Goal: Browse casually: Explore the website without a specific task or goal

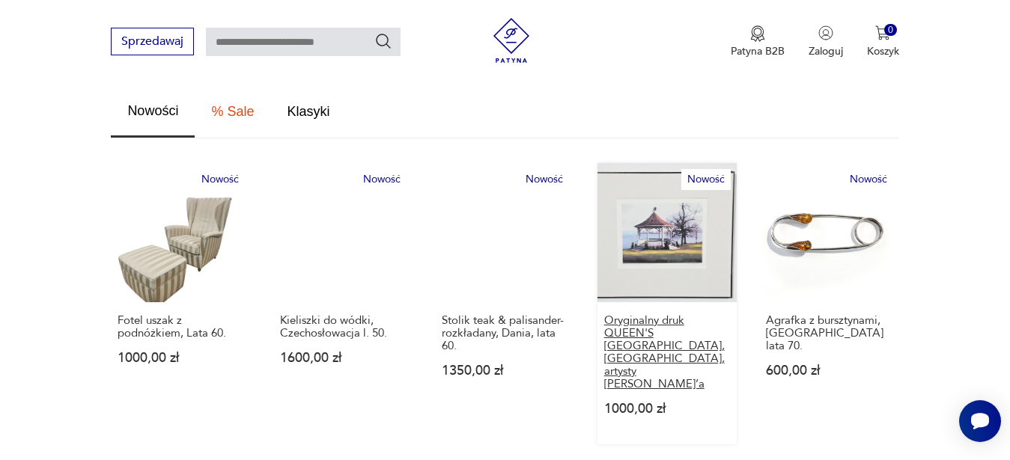
scroll to position [994, 0]
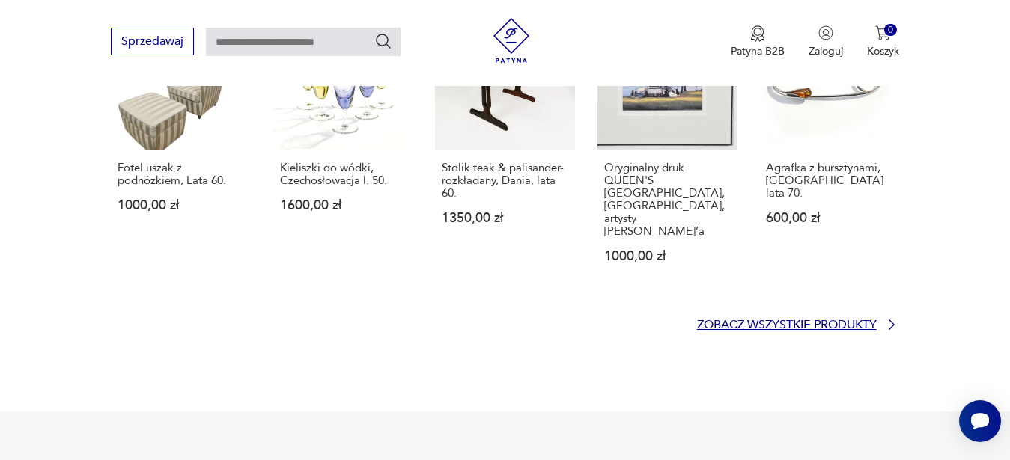
click at [781, 320] on p "Zobacz wszystkie produkty" at bounding box center [787, 325] width 180 height 10
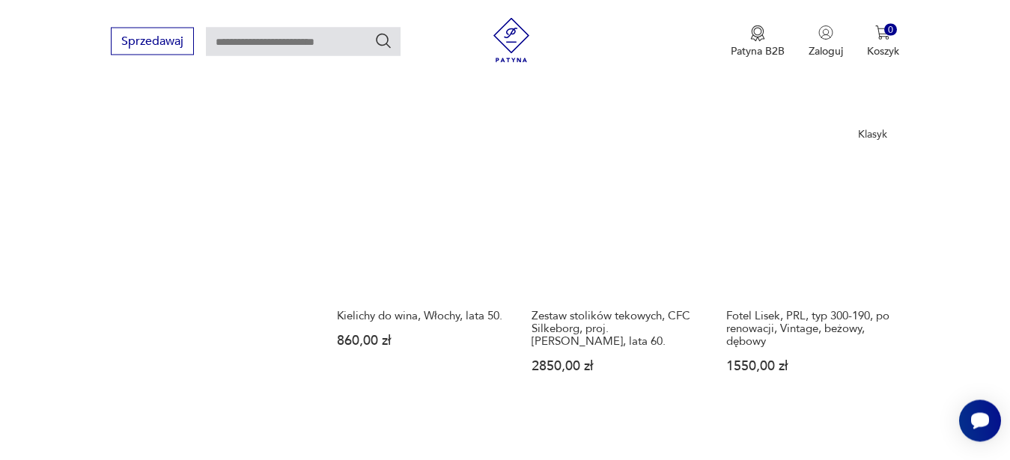
scroll to position [1976, 0]
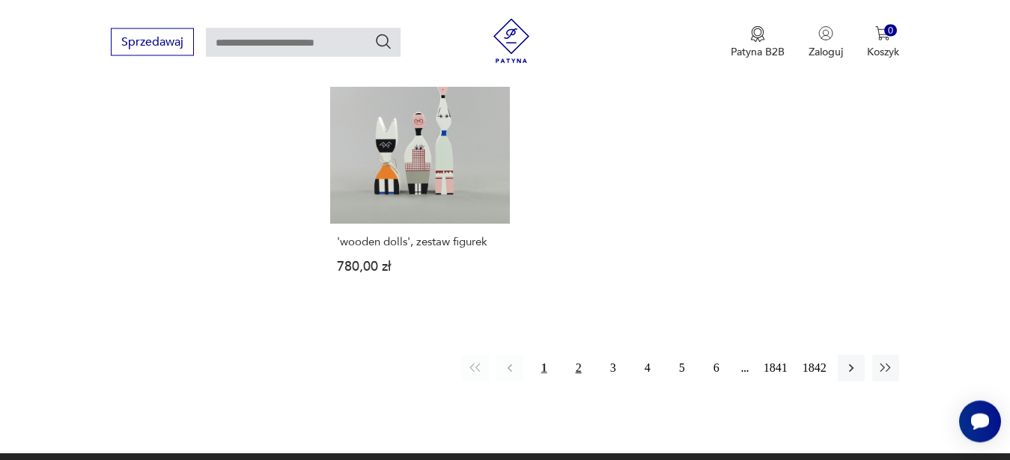
click at [576, 362] on button "2" at bounding box center [578, 368] width 27 height 27
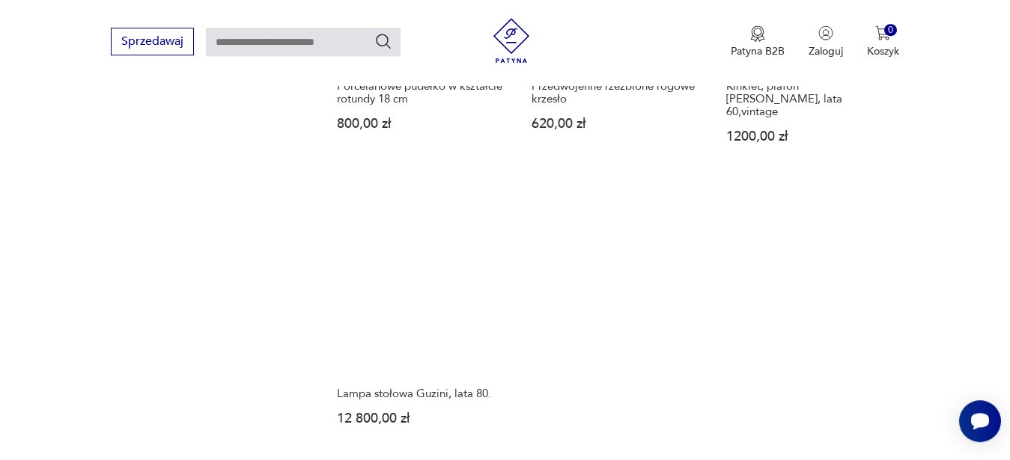
scroll to position [1874, 0]
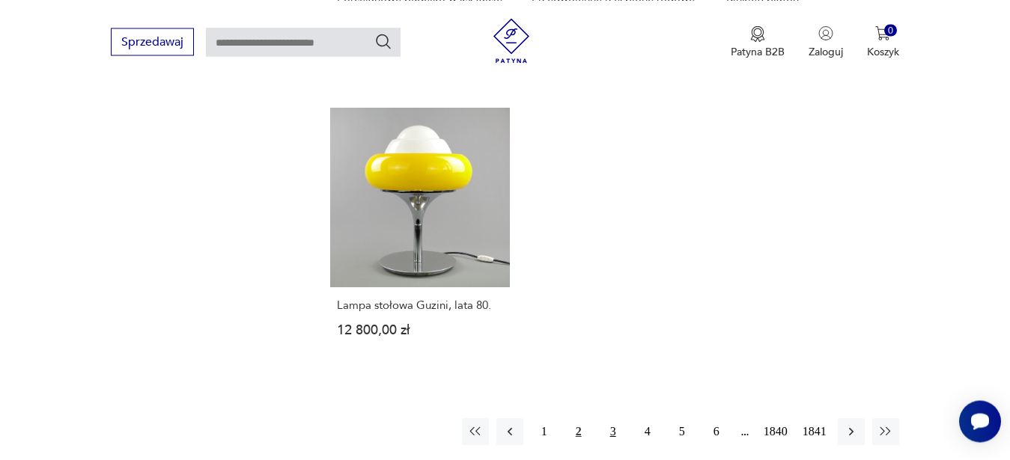
click at [613, 420] on button "3" at bounding box center [613, 431] width 27 height 27
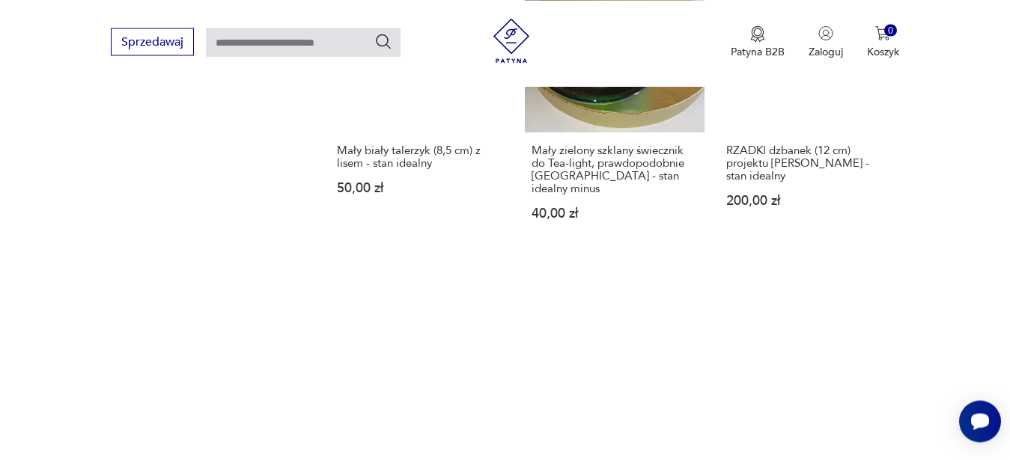
scroll to position [2103, 0]
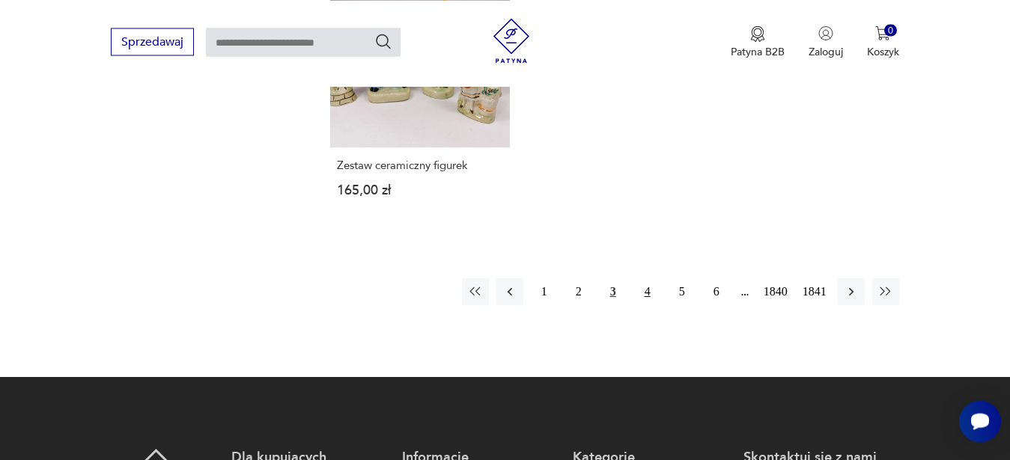
click at [644, 278] on button "4" at bounding box center [647, 291] width 27 height 27
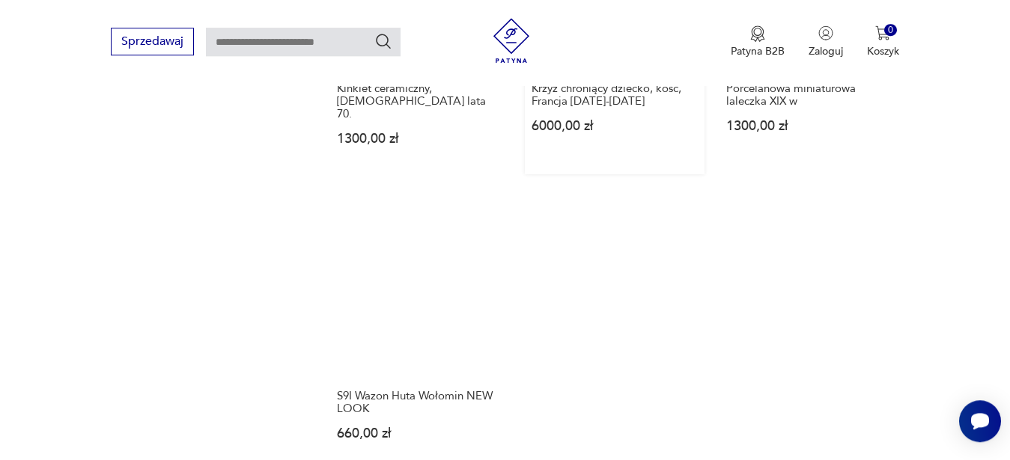
scroll to position [1874, 0]
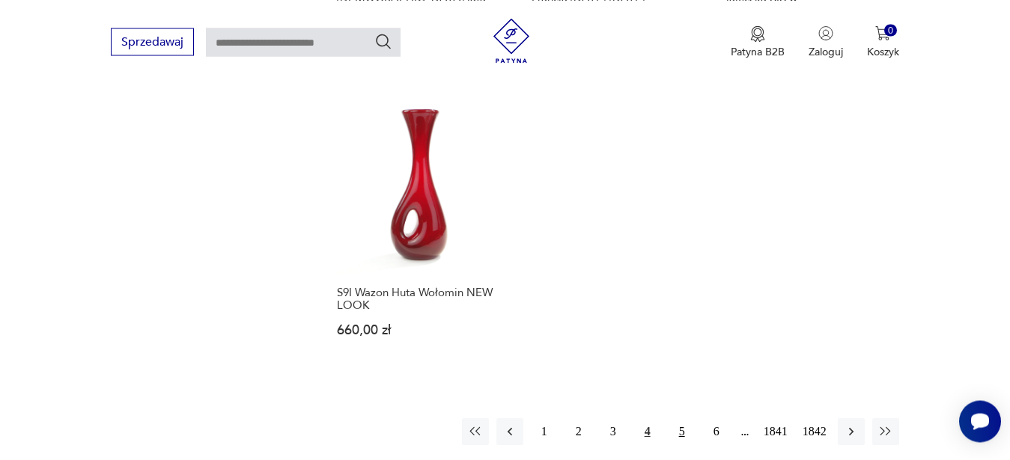
click at [677, 418] on button "5" at bounding box center [681, 431] width 27 height 27
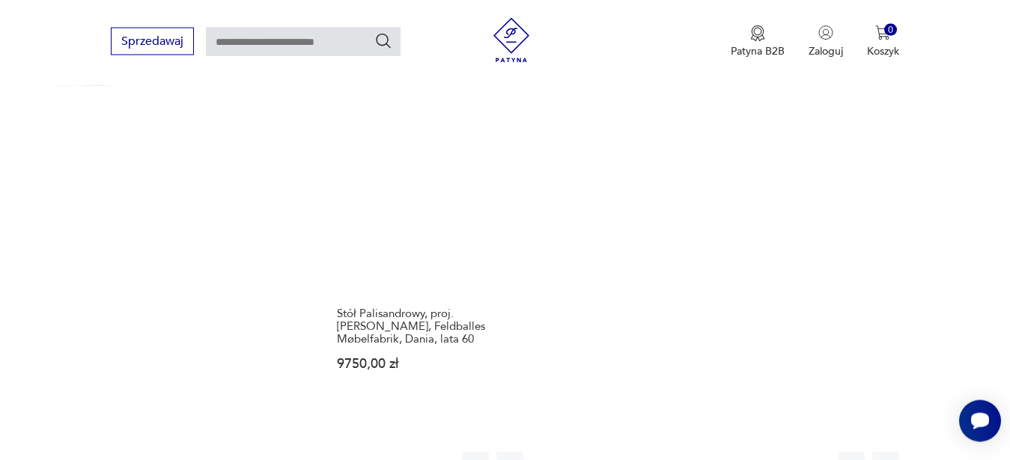
scroll to position [1951, 0]
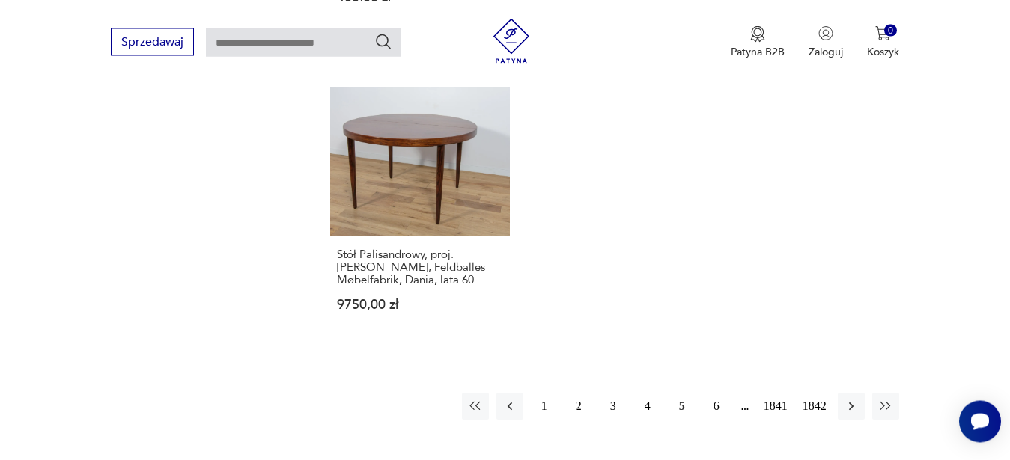
click at [719, 393] on button "6" at bounding box center [716, 406] width 27 height 27
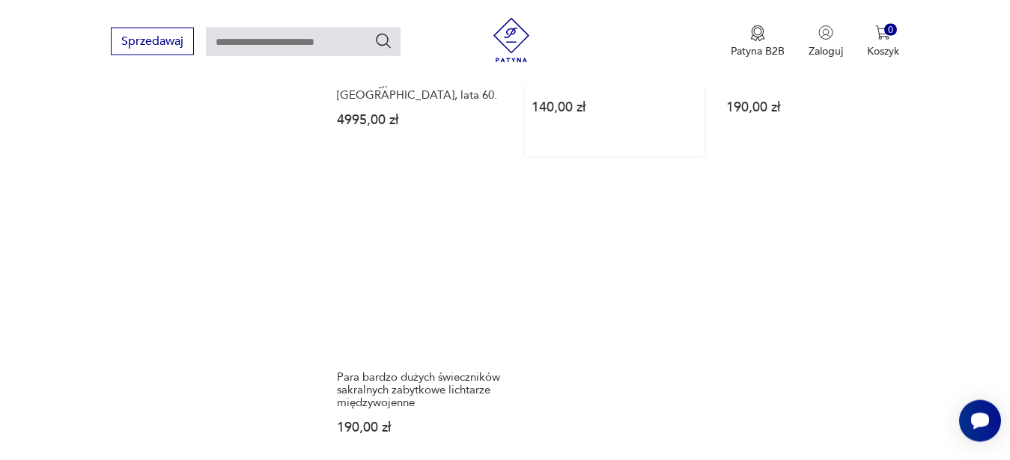
scroll to position [2027, 0]
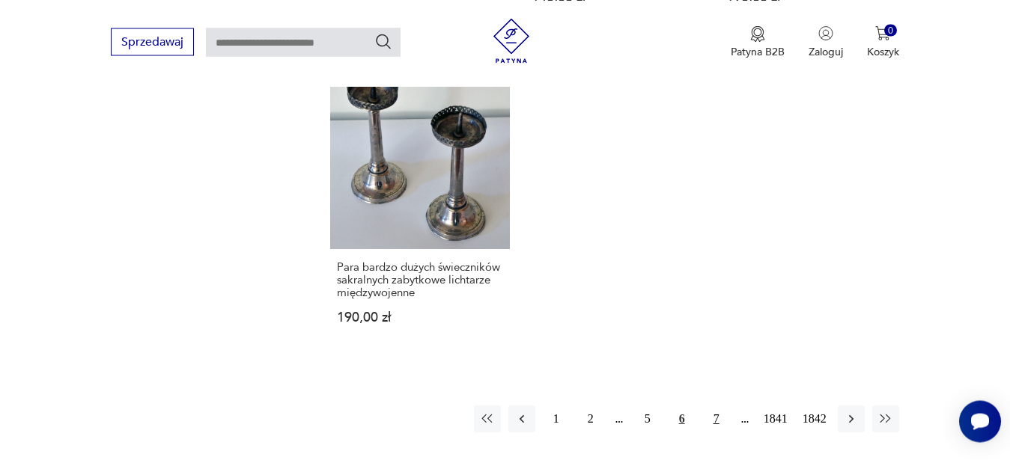
click at [716, 406] on button "7" at bounding box center [716, 419] width 27 height 27
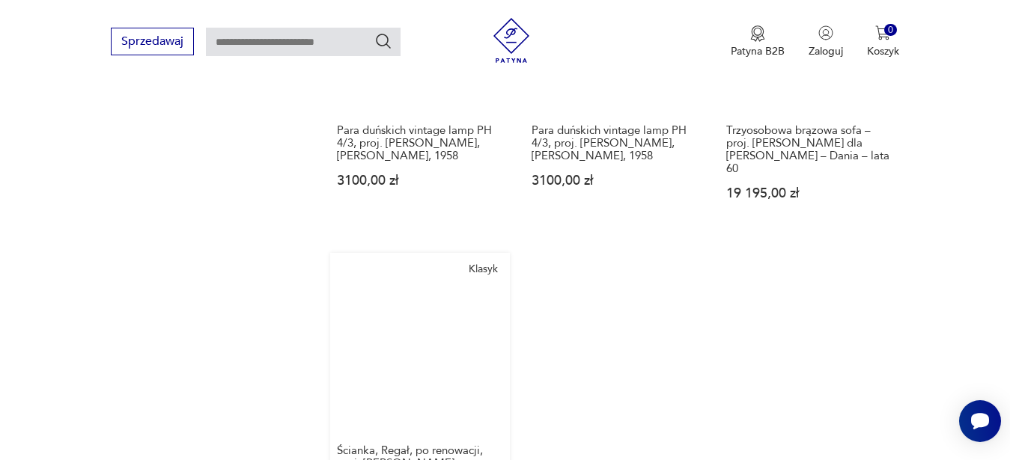
scroll to position [1874, 0]
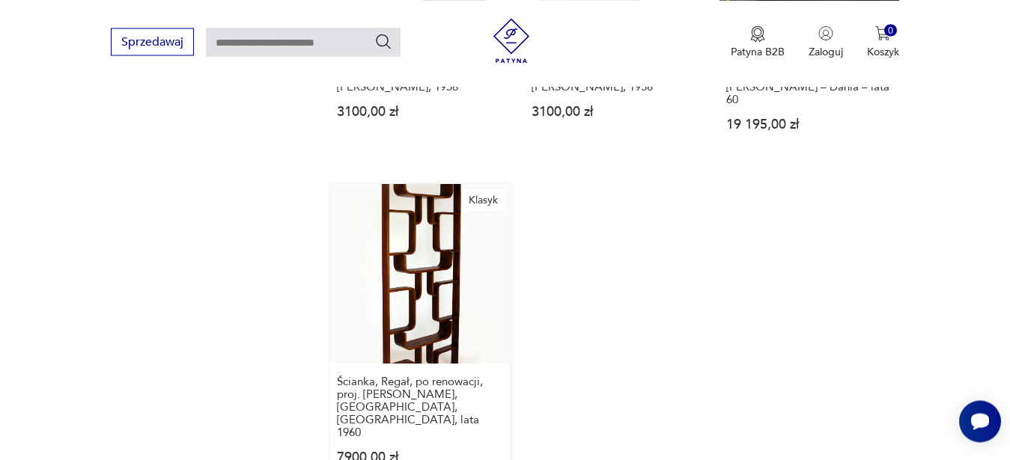
click at [417, 295] on link "Klasyk Ścianka, Regał, po renowacji, proj. [PERSON_NAME], [GEOGRAPHIC_DATA], [G…" at bounding box center [420, 338] width 180 height 309
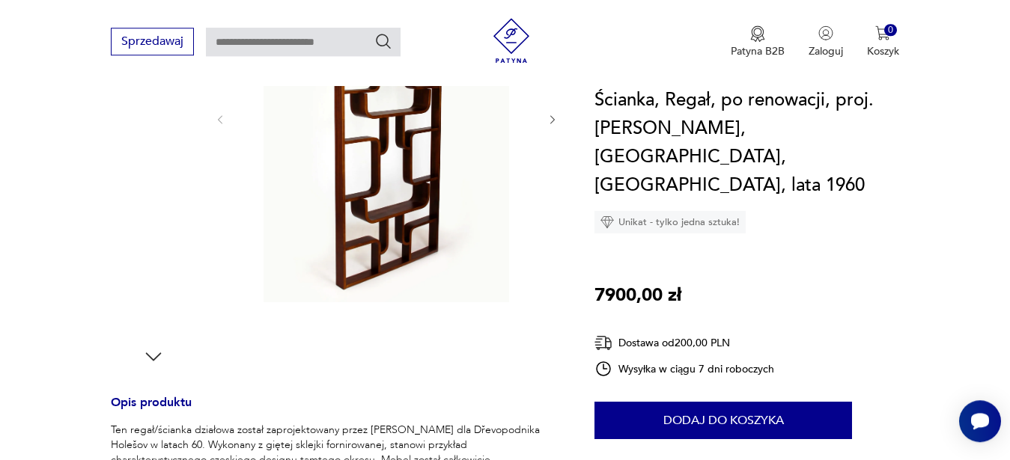
scroll to position [534, 0]
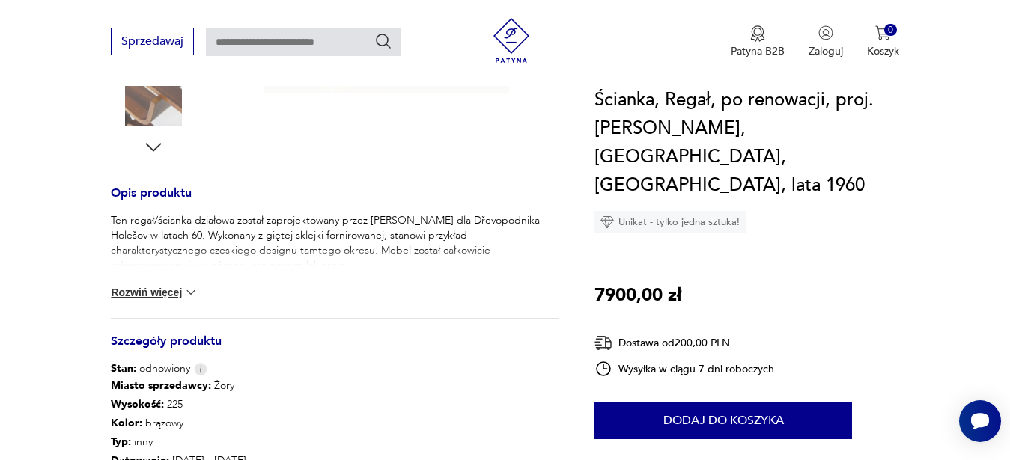
click at [172, 285] on button "Rozwiń więcej" at bounding box center [154, 292] width 87 height 15
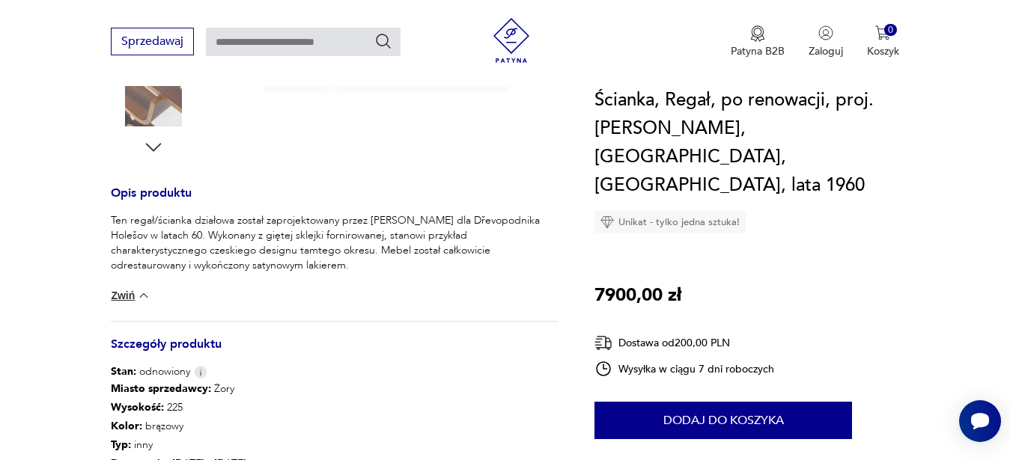
scroll to position [840, 0]
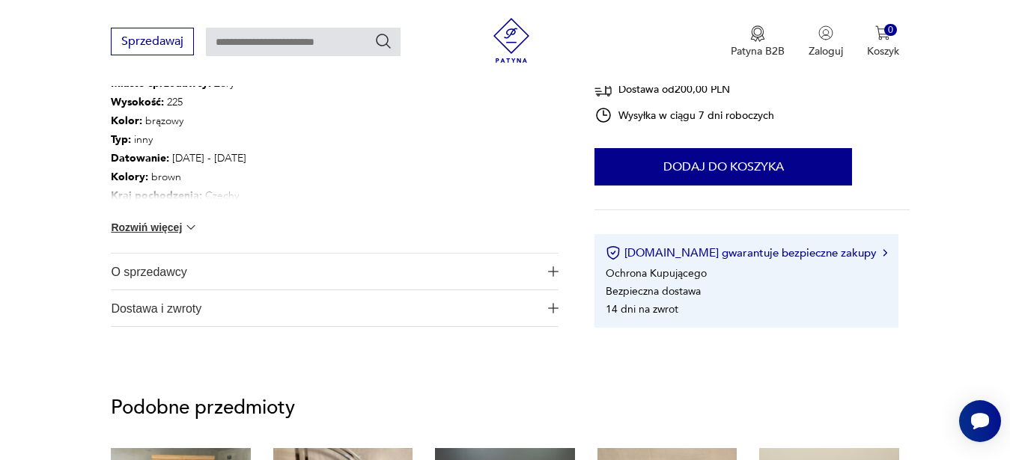
click at [141, 220] on button "Rozwiń więcej" at bounding box center [154, 227] width 87 height 15
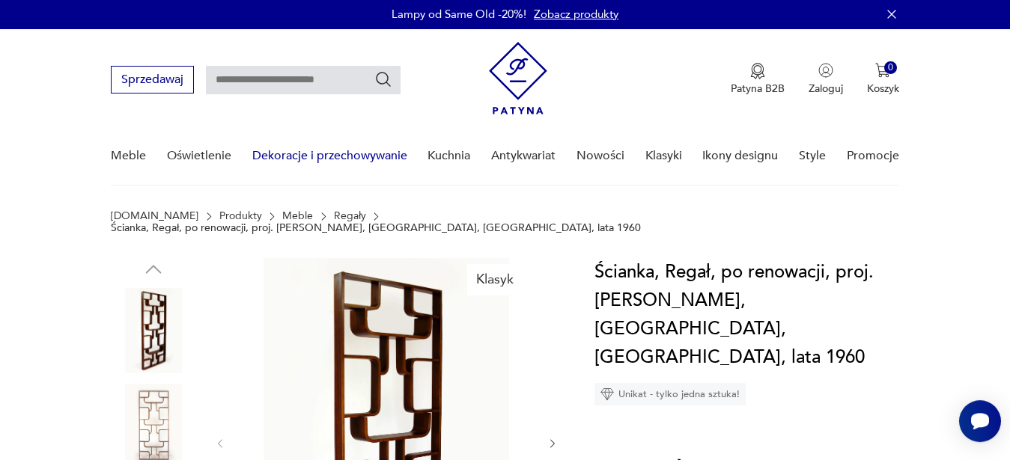
scroll to position [0, 0]
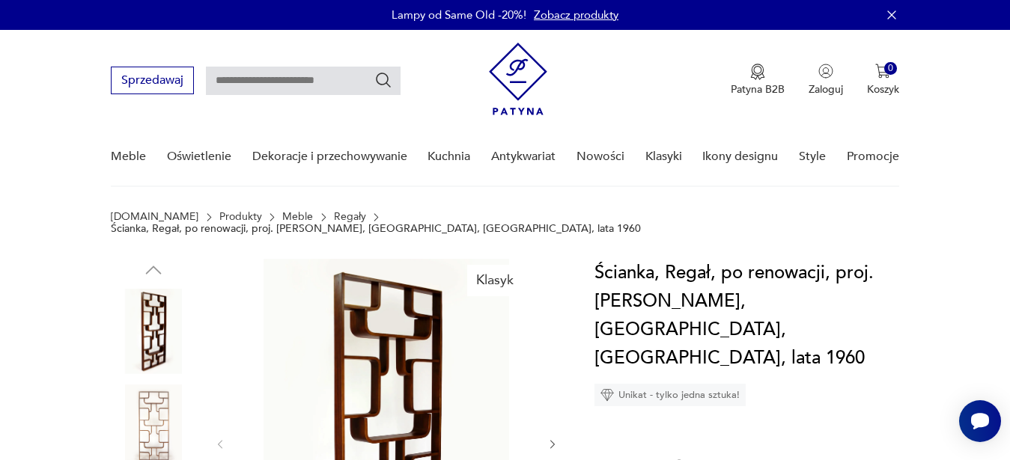
click at [293, 43] on div "Sprzedawaj Patyna B2B Zaloguj 0 Koszyk Twój koszyk ( 0 ) Brak produktów w koszy…" at bounding box center [504, 73] width 787 height 86
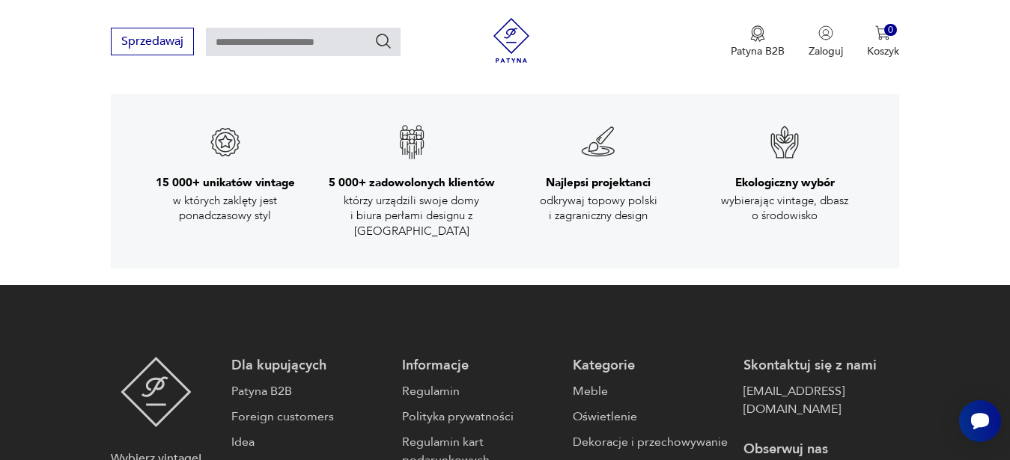
scroll to position [2650, 0]
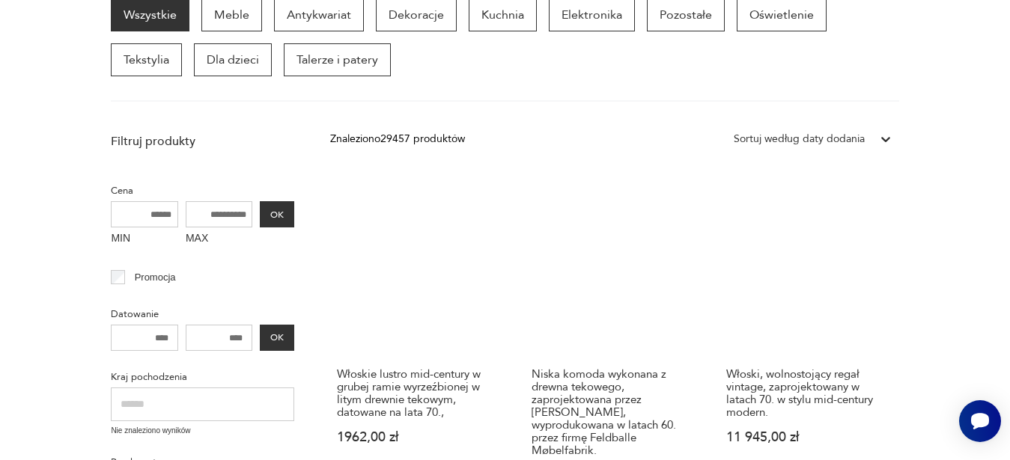
scroll to position [296, 0]
